Goal: Transaction & Acquisition: Purchase product/service

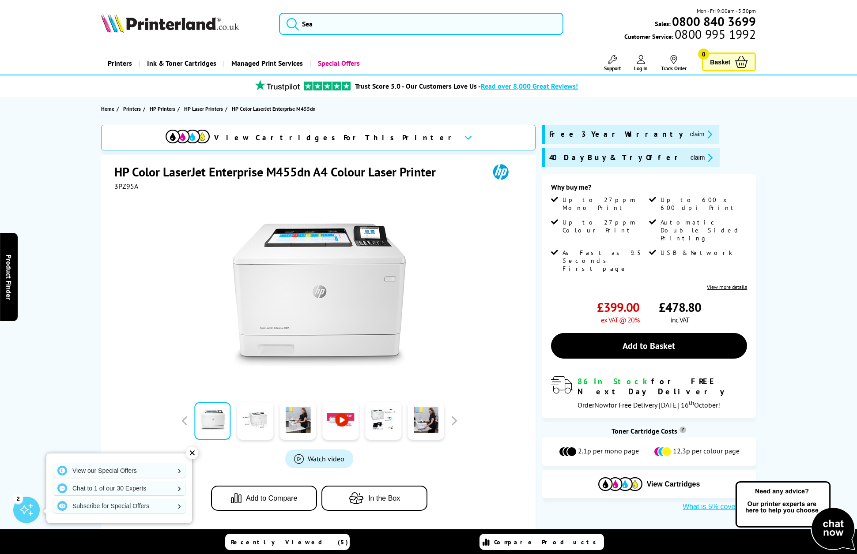
click at [687, 134] on button "claim" at bounding box center [701, 134] width 28 height 10
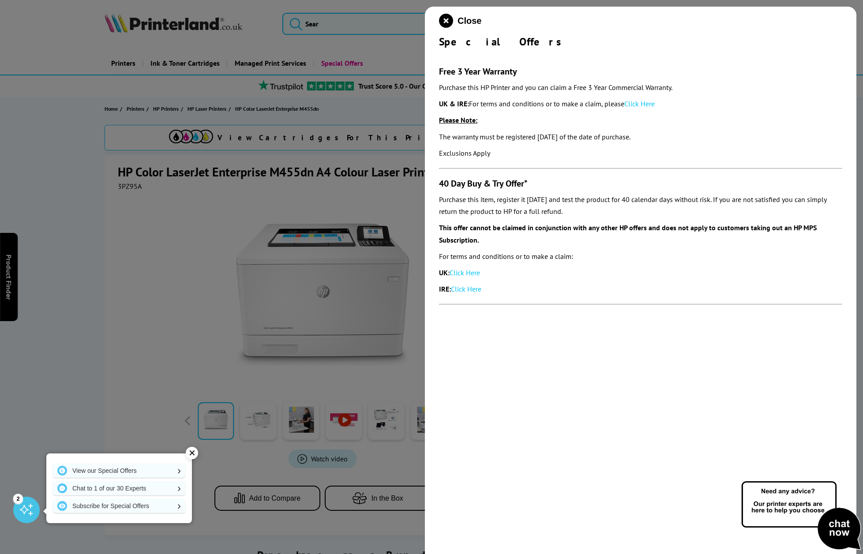
click at [196, 266] on div at bounding box center [431, 277] width 863 height 554
click at [448, 15] on icon "close modal" at bounding box center [446, 21] width 14 height 14
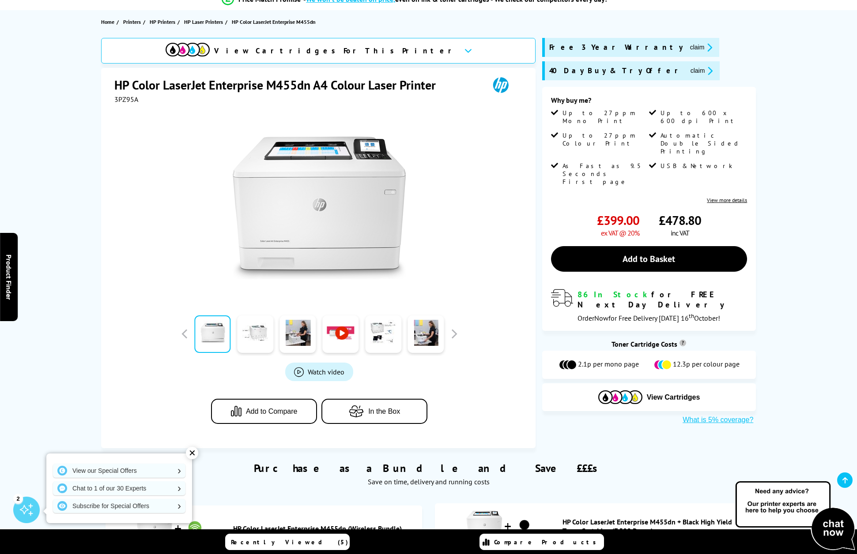
scroll to position [50, 0]
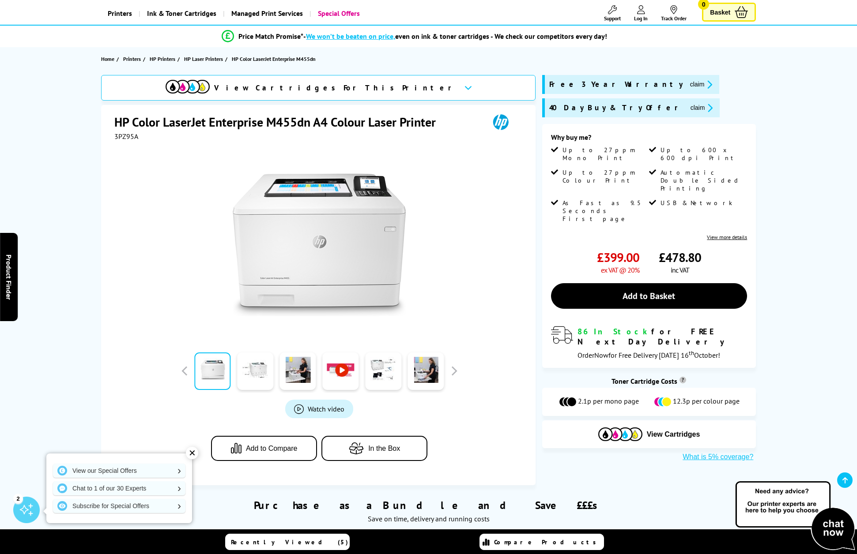
click at [829, 527] on img at bounding box center [795, 516] width 124 height 72
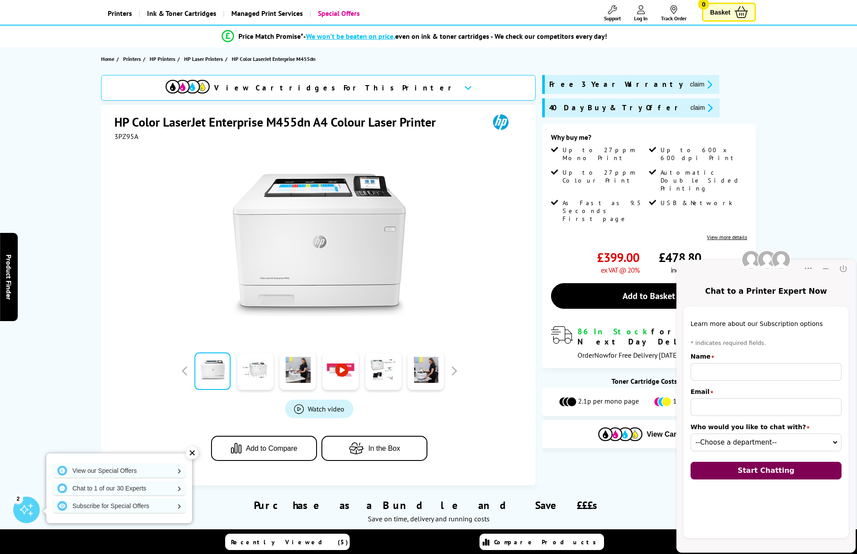
scroll to position [0, 0]
click at [648, 476] on div "View Cartridges For This Printer HP Color LaserJet Enterprise M455dn A4 Colour …" at bounding box center [428, 280] width 706 height 411
click at [828, 268] on icon "Minimize" at bounding box center [825, 268] width 9 height 9
